Goal: Task Accomplishment & Management: Manage account settings

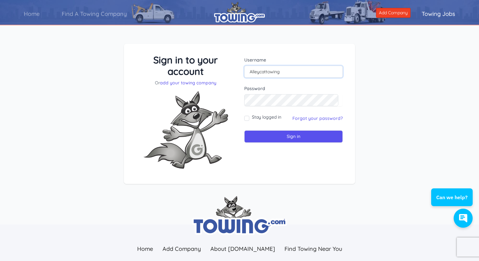
click at [269, 74] on input "Alleycattowing" at bounding box center [293, 72] width 98 height 12
click at [275, 72] on input "Alleycattowing" at bounding box center [293, 72] width 98 height 12
click at [244, 130] on input "Sign in" at bounding box center [293, 136] width 98 height 12
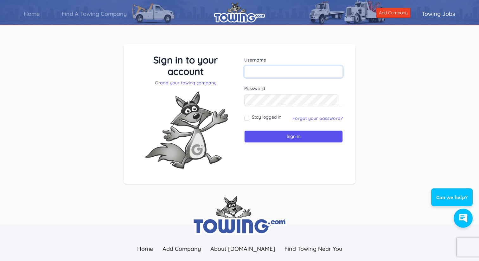
click at [279, 75] on input "text" at bounding box center [293, 72] width 98 height 12
type input "kevin@liftmarketinggroup.com"
click at [244, 130] on input "Sign in" at bounding box center [293, 136] width 98 height 12
